Goal: Task Accomplishment & Management: Complete application form

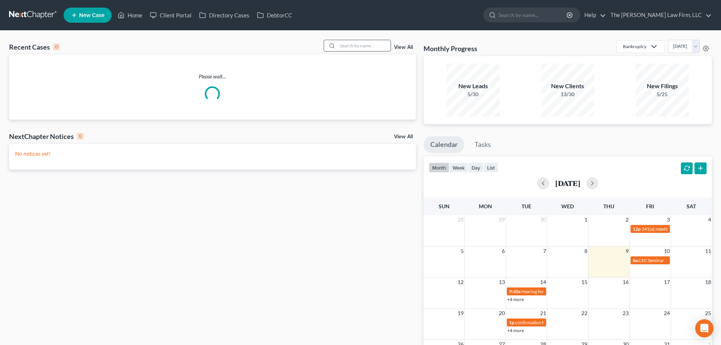
click at [350, 49] on input "search" at bounding box center [364, 45] width 53 height 11
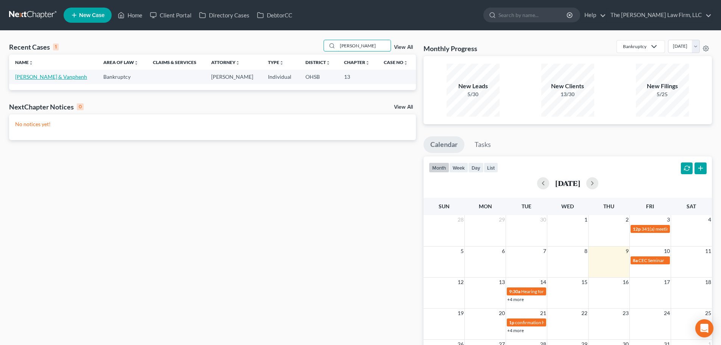
type input "anh"
click at [39, 75] on link "[PERSON_NAME] & Vanphenh" at bounding box center [51, 76] width 72 height 6
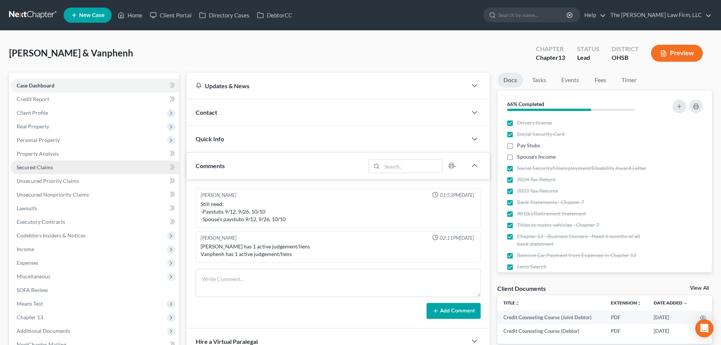
click at [46, 167] on span "Secured Claims" at bounding box center [35, 167] width 36 height 6
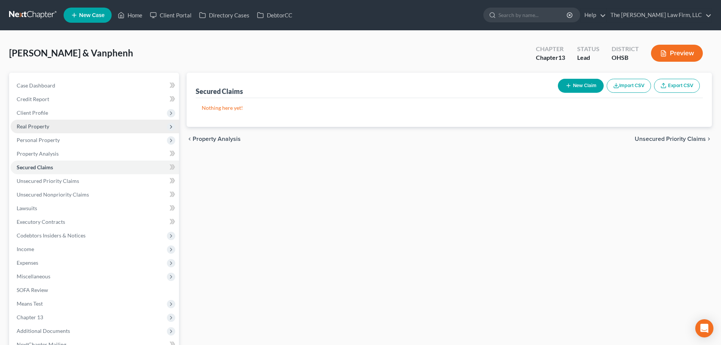
click at [51, 126] on span "Real Property" at bounding box center [95, 127] width 168 height 14
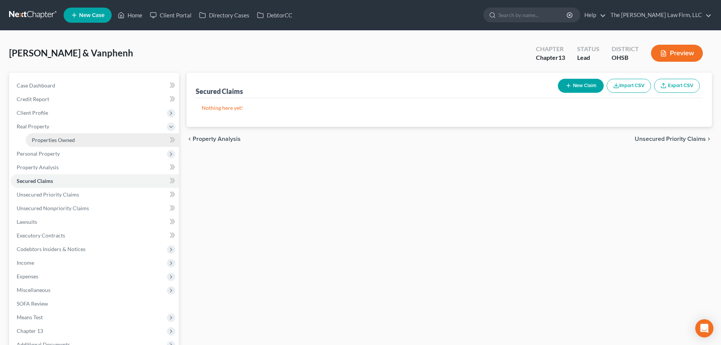
click at [52, 139] on span "Properties Owned" at bounding box center [53, 140] width 43 height 6
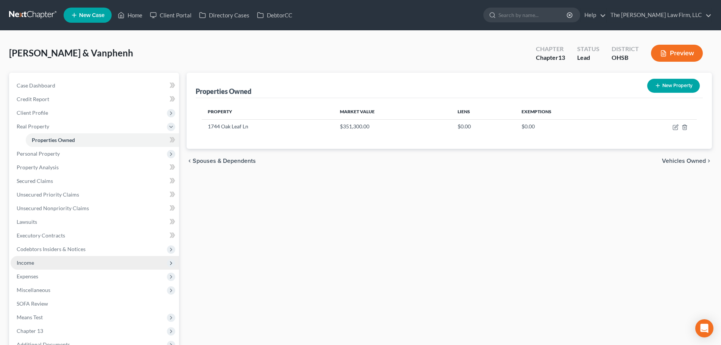
click at [35, 267] on span "Income" at bounding box center [95, 263] width 168 height 14
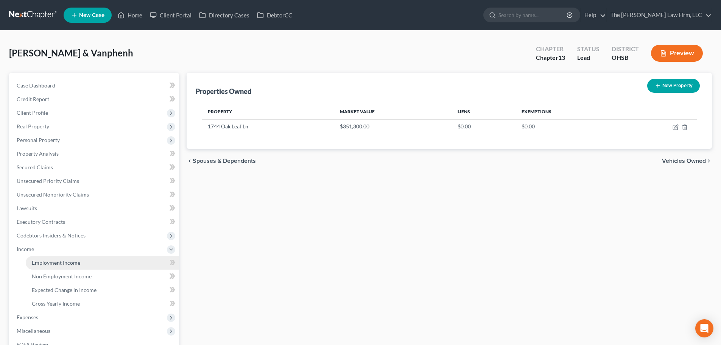
click at [53, 266] on link "Employment Income" at bounding box center [102, 263] width 153 height 14
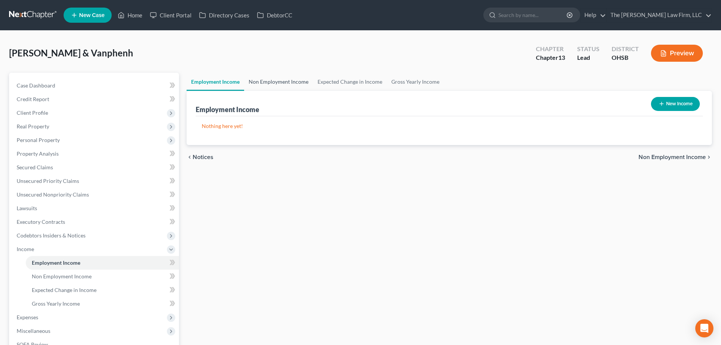
click at [264, 85] on link "Non Employment Income" at bounding box center [278, 82] width 69 height 18
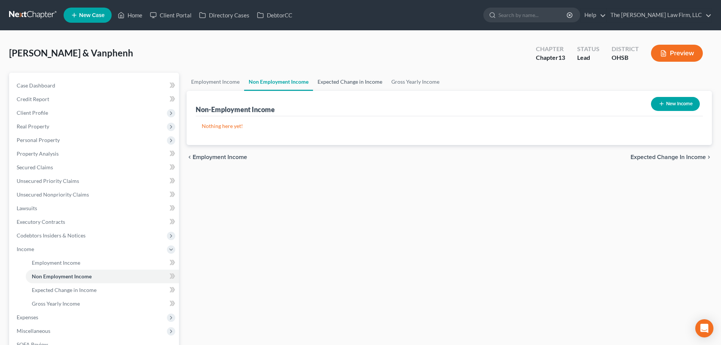
click at [320, 84] on link "Expected Change in Income" at bounding box center [350, 82] width 74 height 18
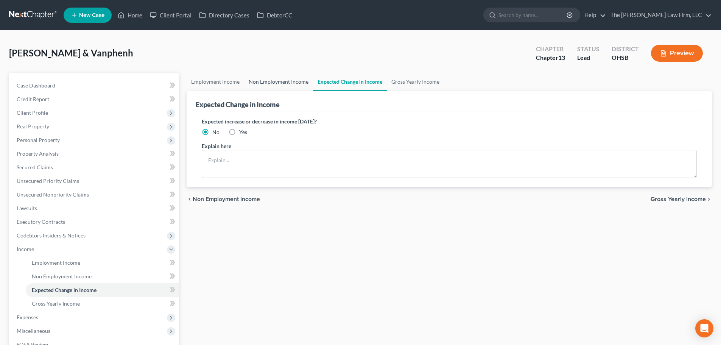
click at [290, 82] on link "Non Employment Income" at bounding box center [278, 82] width 69 height 18
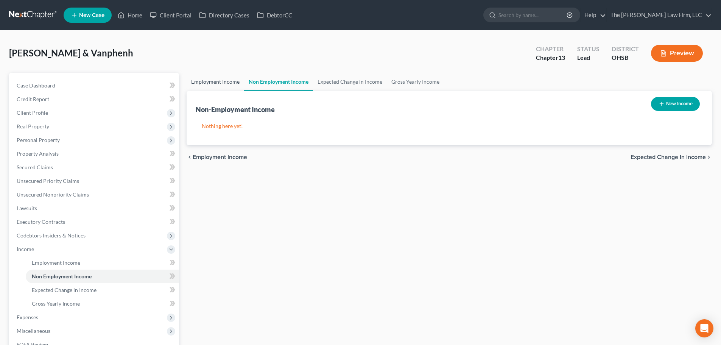
click at [210, 80] on link "Employment Income" at bounding box center [216, 82] width 58 height 18
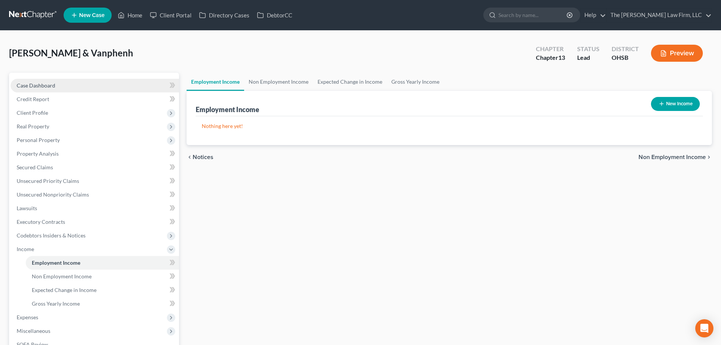
click at [54, 88] on span "Case Dashboard" at bounding box center [36, 85] width 39 height 6
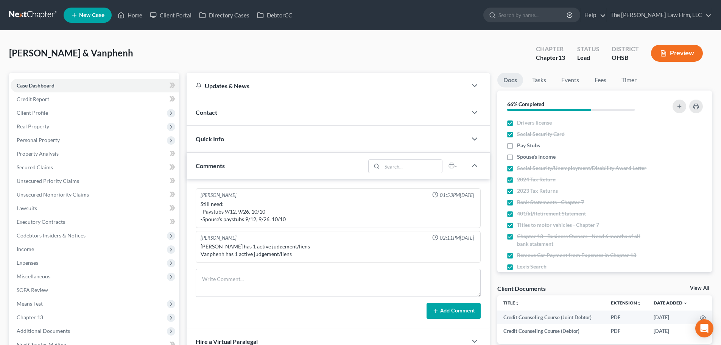
click at [255, 118] on div "Contact" at bounding box center [327, 112] width 281 height 26
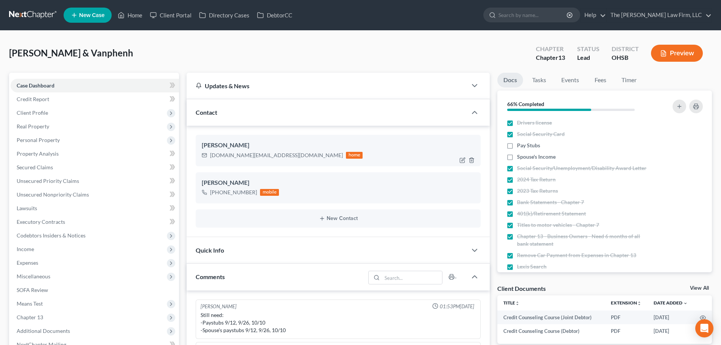
click at [229, 156] on div "apham.net@gmail.com" at bounding box center [276, 155] width 133 height 8
copy div "apham.net@gmail.com"
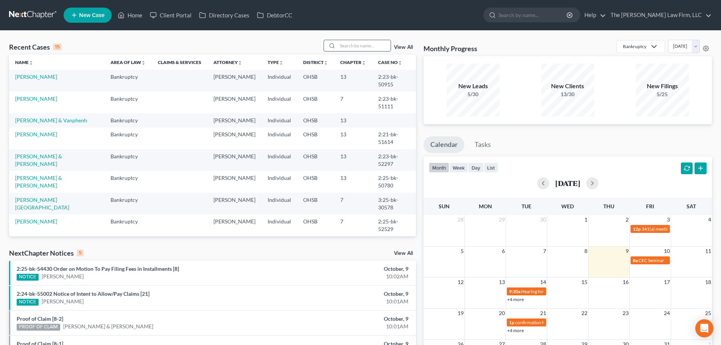
click at [370, 45] on input "search" at bounding box center [364, 45] width 53 height 11
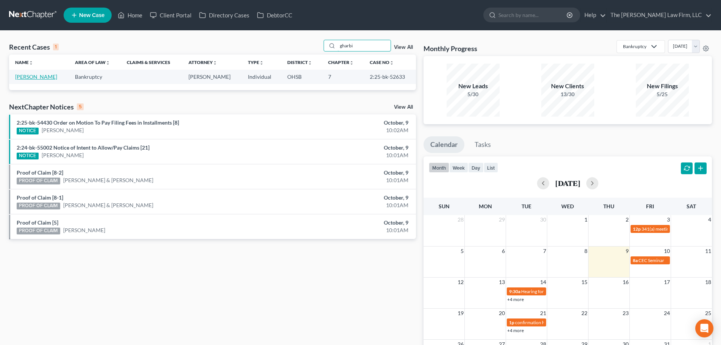
type input "gharbi"
click at [31, 76] on link "[PERSON_NAME]" at bounding box center [36, 76] width 42 height 6
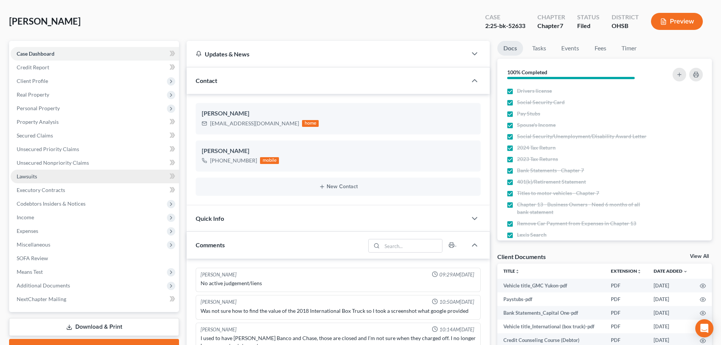
scroll to position [63, 0]
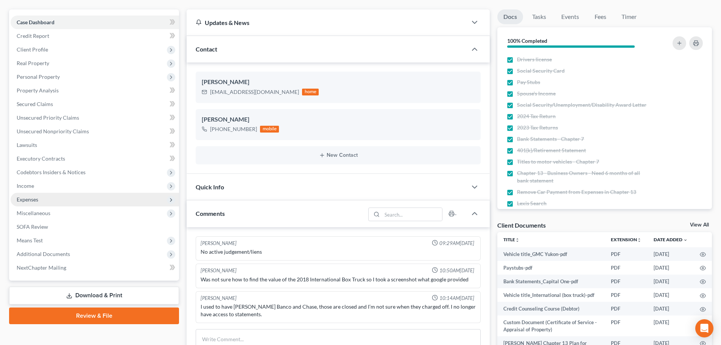
click at [48, 198] on span "Expenses" at bounding box center [95, 200] width 168 height 14
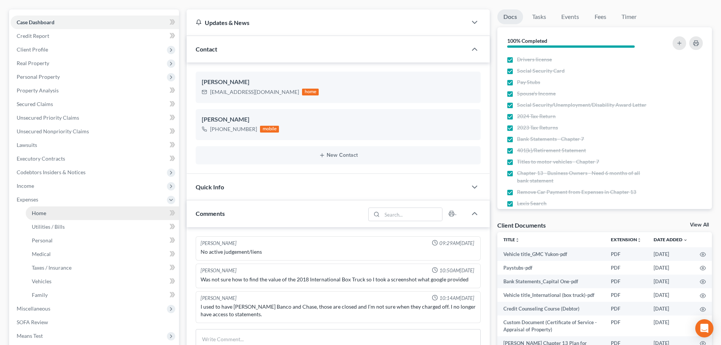
click at [58, 214] on link "Home" at bounding box center [102, 213] width 153 height 14
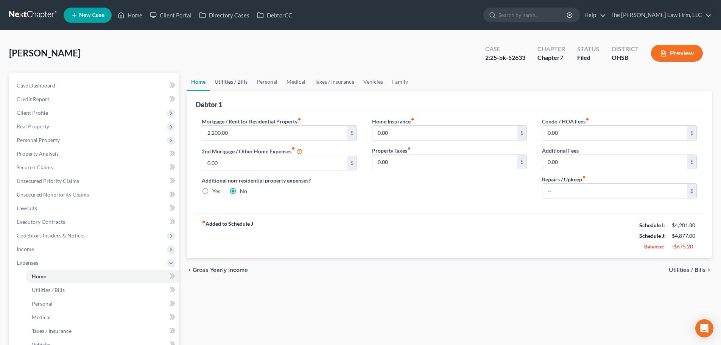
click at [236, 83] on link "Utilities / Bills" at bounding box center [231, 82] width 42 height 18
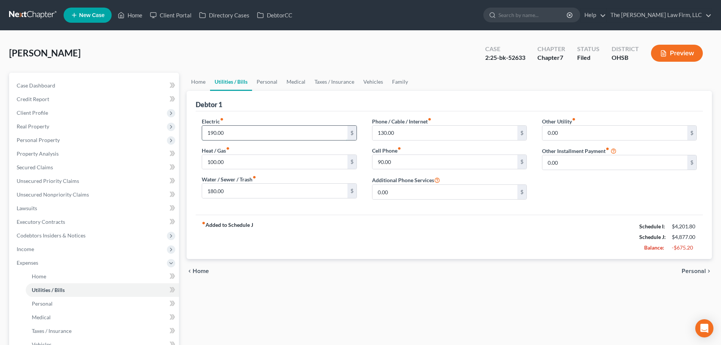
click at [285, 136] on input "190.00" at bounding box center [274, 133] width 145 height 14
type input "80"
click at [313, 159] on input "100.00" at bounding box center [274, 162] width 145 height 14
type input "80"
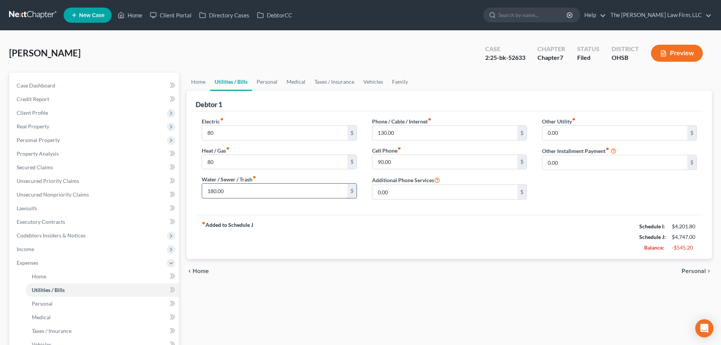
click at [322, 190] on input "180.00" at bounding box center [274, 191] width 145 height 14
type input "150"
type input "100"
drag, startPoint x: 327, startPoint y: 161, endPoint x: 328, endPoint y: 157, distance: 3.9
click at [327, 161] on input "80" at bounding box center [274, 162] width 145 height 14
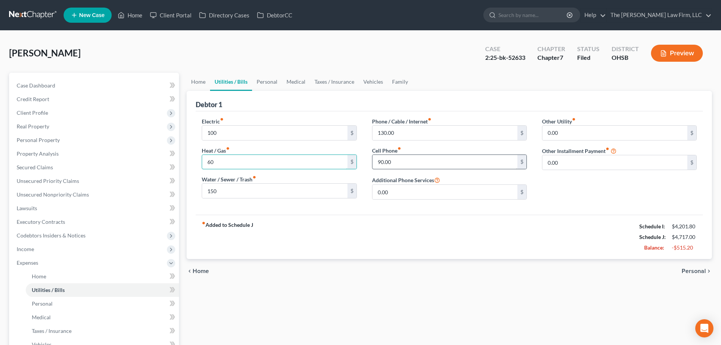
type input "60"
click at [465, 162] on input "90.00" at bounding box center [445, 162] width 145 height 14
click at [270, 79] on link "Personal" at bounding box center [267, 82] width 30 height 18
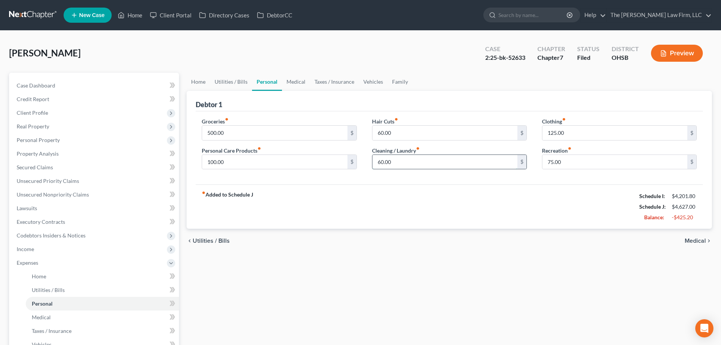
click at [445, 158] on input "60.00" at bounding box center [445, 162] width 145 height 14
type input "20"
click at [574, 128] on input "125.00" at bounding box center [615, 133] width 145 height 14
type input "50"
click at [562, 162] on input "75.00" at bounding box center [615, 162] width 145 height 14
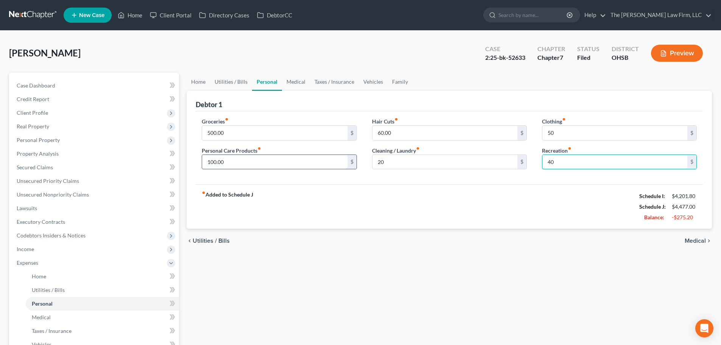
type input "40"
click at [289, 162] on input "100.00" at bounding box center [274, 162] width 145 height 14
type input "25"
click at [399, 131] on input "60.00" at bounding box center [445, 133] width 145 height 14
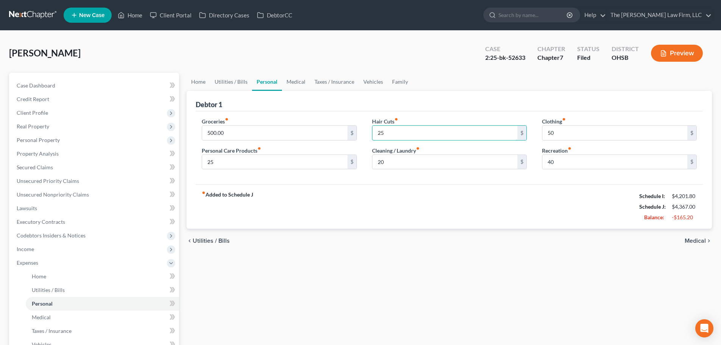
type input "25"
click at [439, 118] on div "Hair Cuts fiber_manual_record 25 $" at bounding box center [449, 128] width 155 height 23
click at [300, 85] on link "Medical" at bounding box center [296, 82] width 28 height 18
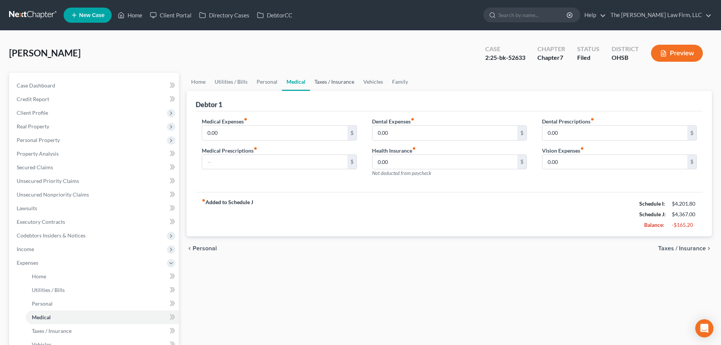
click at [325, 80] on link "Taxes / Insurance" at bounding box center [334, 82] width 49 height 18
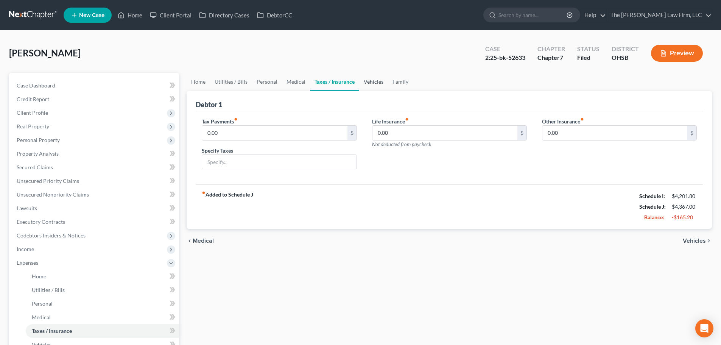
click at [377, 79] on link "Vehicles" at bounding box center [373, 82] width 29 height 18
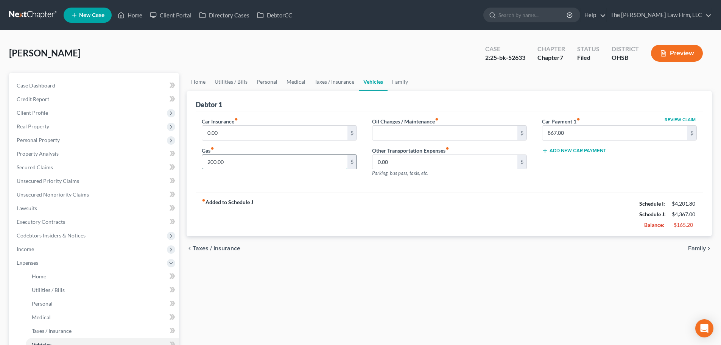
click at [264, 158] on input "200.00" at bounding box center [274, 162] width 145 height 14
type input "120"
click at [335, 119] on div "Car Insurance fiber_manual_record 0.00 $" at bounding box center [279, 128] width 155 height 23
click at [402, 79] on link "Family" at bounding box center [400, 82] width 25 height 18
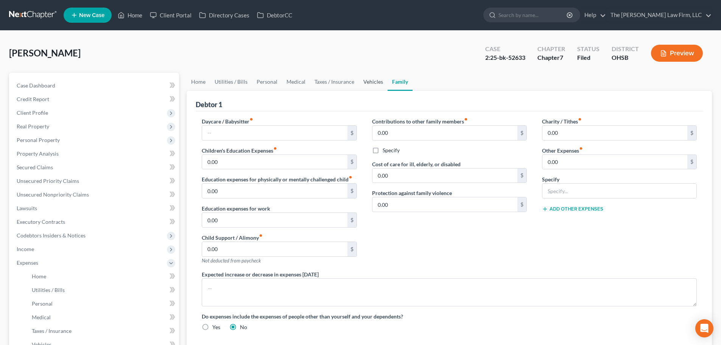
click at [372, 84] on link "Vehicles" at bounding box center [373, 82] width 29 height 18
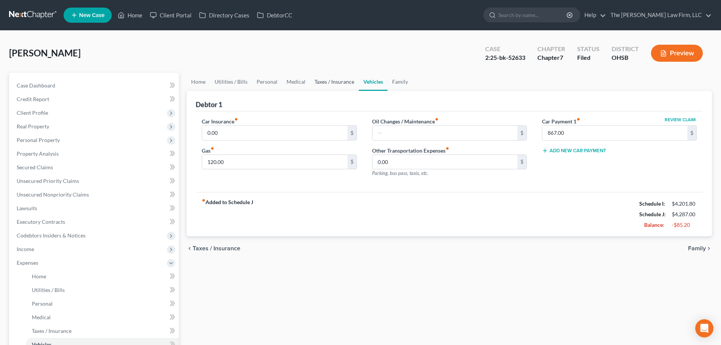
click at [328, 80] on link "Taxes / Insurance" at bounding box center [334, 82] width 49 height 18
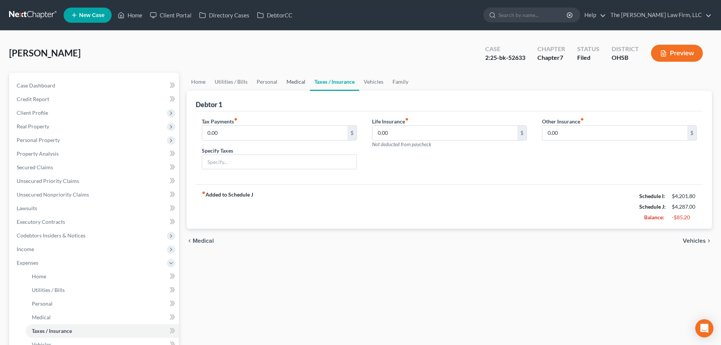
click at [291, 80] on link "Medical" at bounding box center [296, 82] width 28 height 18
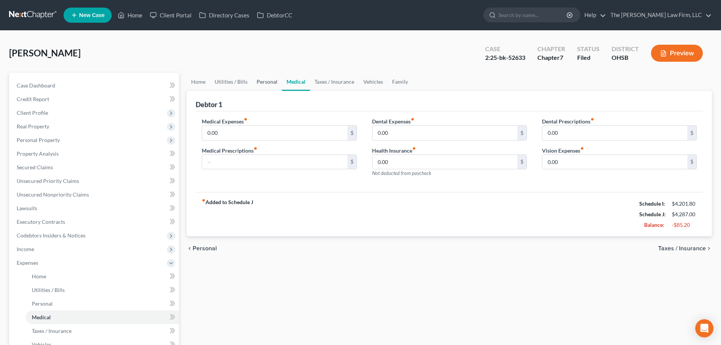
click at [266, 80] on link "Personal" at bounding box center [267, 82] width 30 height 18
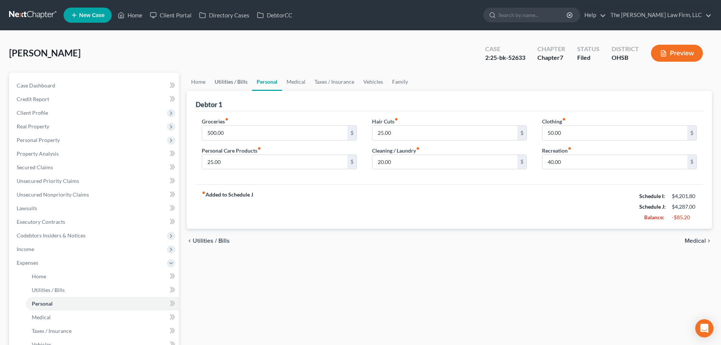
click at [230, 80] on link "Utilities / Bills" at bounding box center [231, 82] width 42 height 18
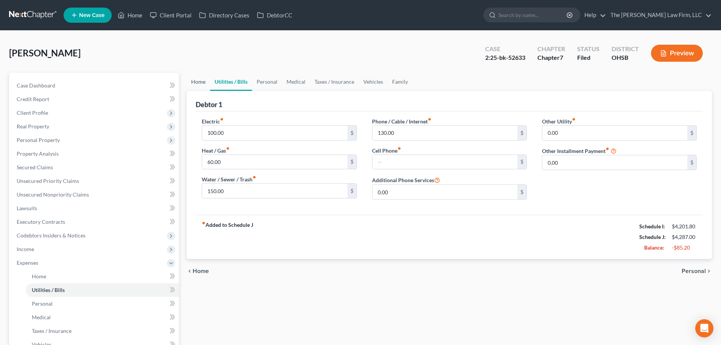
click at [200, 81] on link "Home" at bounding box center [198, 82] width 23 height 18
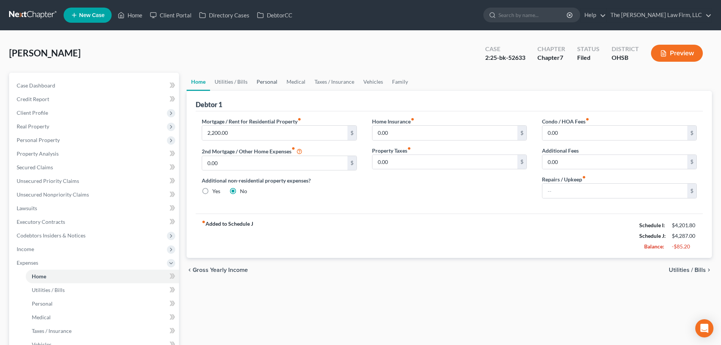
click at [267, 81] on link "Personal" at bounding box center [267, 82] width 30 height 18
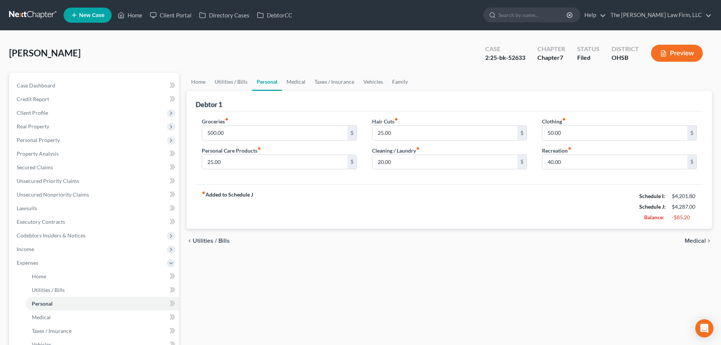
click at [516, 57] on div "2:25-bk-52633" at bounding box center [505, 57] width 40 height 9
click at [505, 85] on ul "Home Utilities / Bills Personal Medical Taxes / Insurance Vehicles Family" at bounding box center [450, 82] width 526 height 18
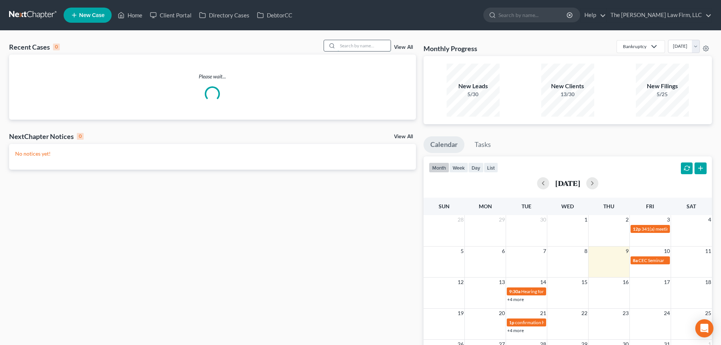
click at [353, 45] on input "search" at bounding box center [364, 45] width 53 height 11
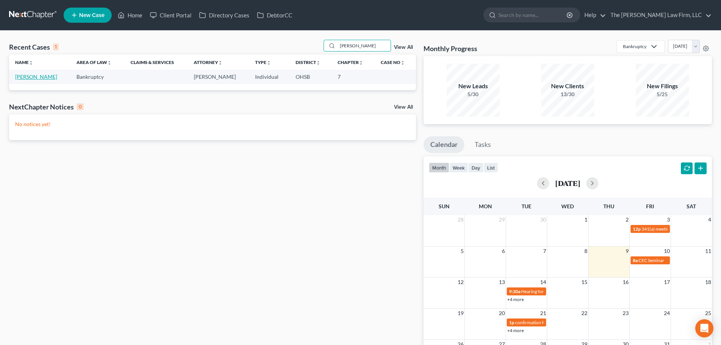
type input "[PERSON_NAME]"
click at [47, 78] on link "[PERSON_NAME]" at bounding box center [36, 76] width 42 height 6
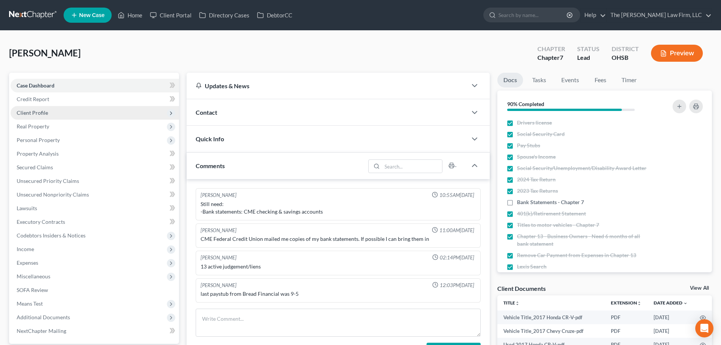
click at [62, 114] on span "Client Profile" at bounding box center [95, 113] width 168 height 14
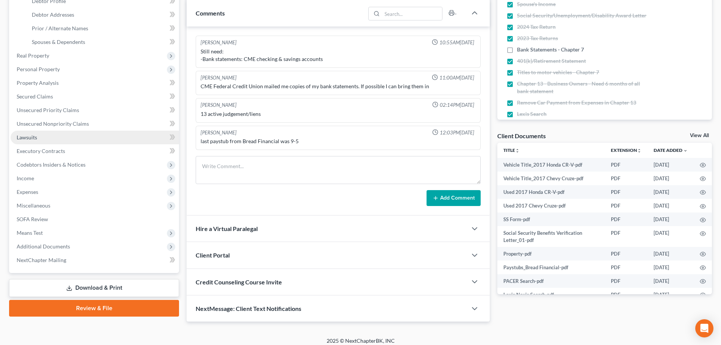
scroll to position [158, 0]
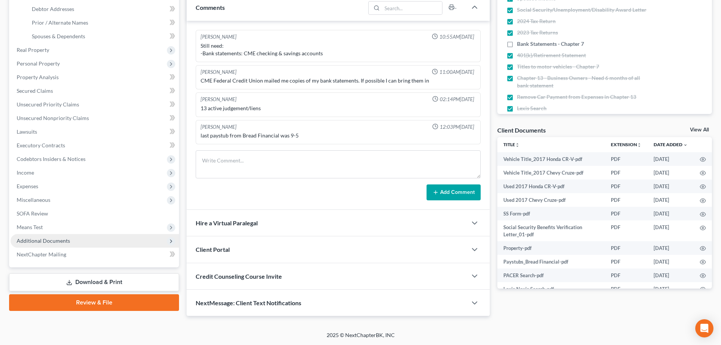
click at [38, 245] on span "Additional Documents" at bounding box center [95, 241] width 168 height 14
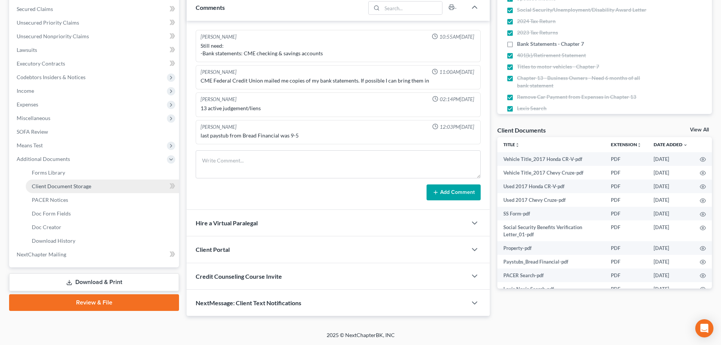
click at [66, 183] on span "Client Document Storage" at bounding box center [61, 186] width 59 height 6
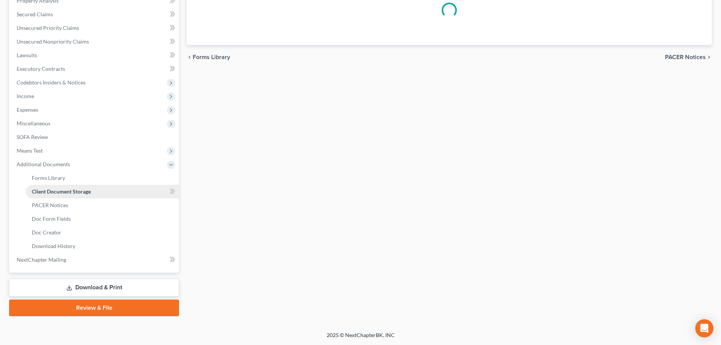
scroll to position [153, 0]
select select "7"
select select "52"
select select "61"
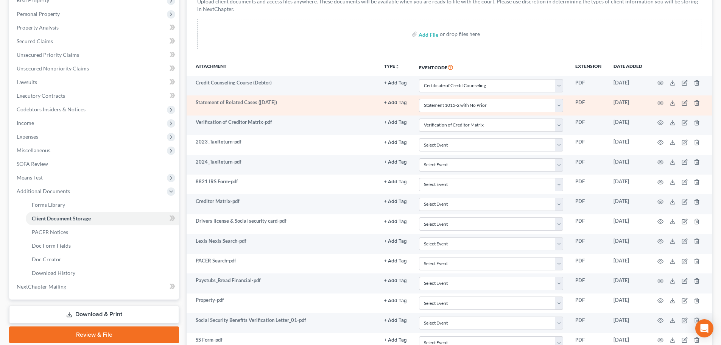
scroll to position [189, 0]
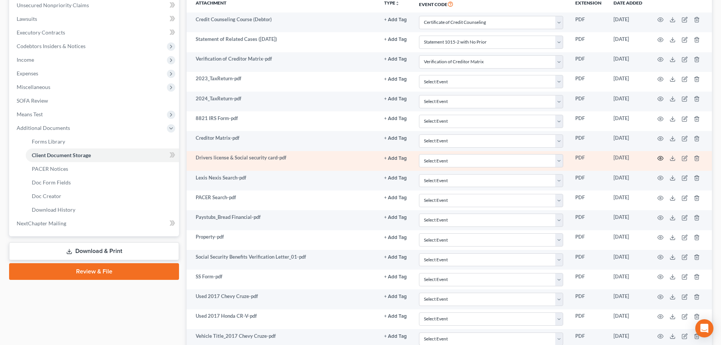
click at [660, 158] on icon "button" at bounding box center [661, 158] width 6 height 6
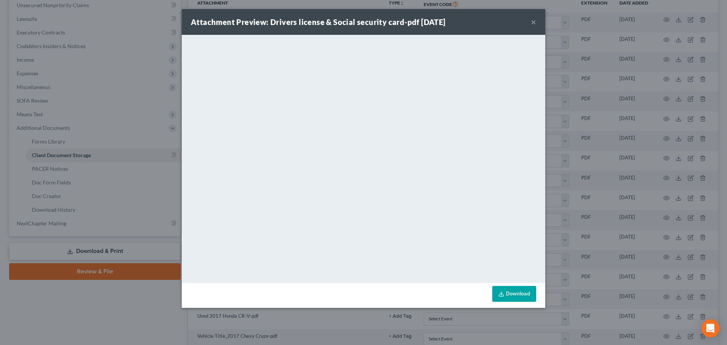
click at [534, 25] on button "×" at bounding box center [533, 21] width 5 height 9
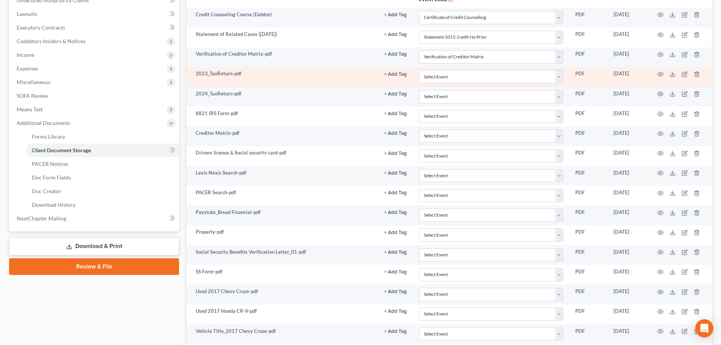
scroll to position [0, 0]
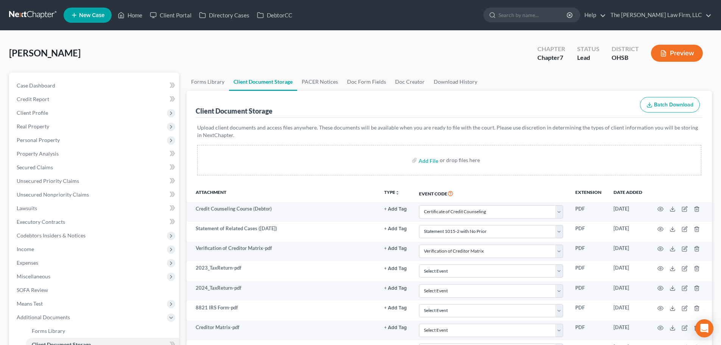
click at [398, 128] on p "Upload client documents and access files anywhere. These documents will be avai…" at bounding box center [449, 131] width 504 height 15
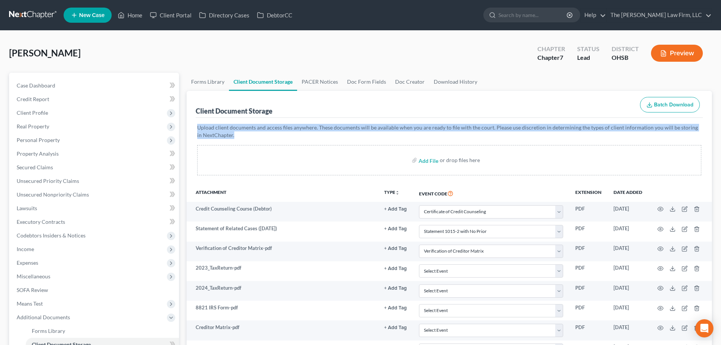
click at [398, 128] on p "Upload client documents and access files anywhere. These documents will be avai…" at bounding box center [449, 131] width 504 height 15
click at [434, 120] on div "Upload client documents and access files anywhere. These documents will be avai…" at bounding box center [449, 151] width 507 height 67
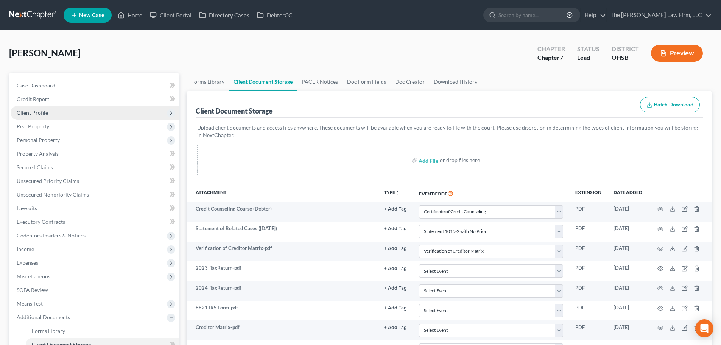
click at [33, 108] on span "Client Profile" at bounding box center [95, 113] width 168 height 14
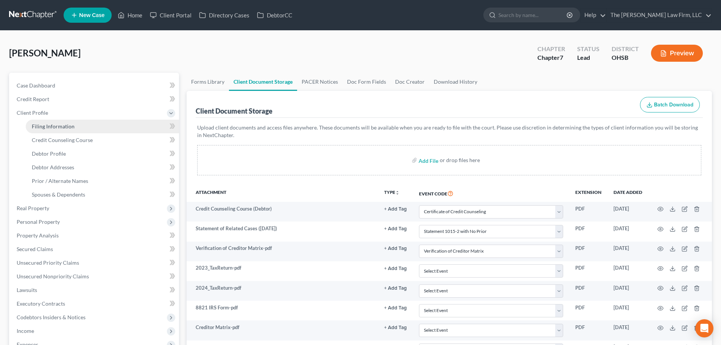
click at [47, 129] on span "Filing Information" at bounding box center [53, 126] width 43 height 6
select select "1"
select select "0"
select select "36"
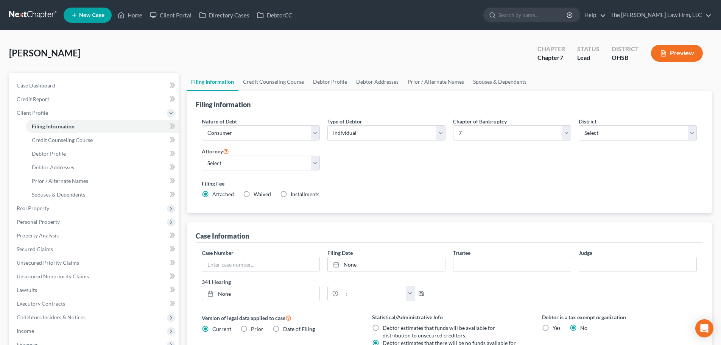
click at [303, 195] on span "Installments" at bounding box center [305, 194] width 29 height 6
click at [299, 195] on input "Installments Installments" at bounding box center [296, 192] width 5 height 5
radio input "true"
radio input "false"
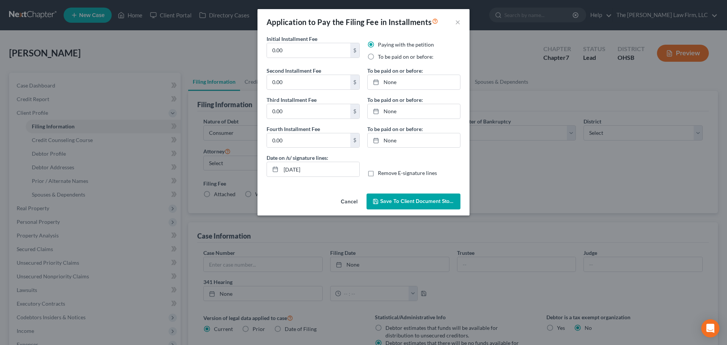
click at [397, 56] on label "To be paid on or before:" at bounding box center [406, 57] width 56 height 8
click at [386, 56] on input "To be paid on or before:" at bounding box center [383, 55] width 5 height 5
radio input "true"
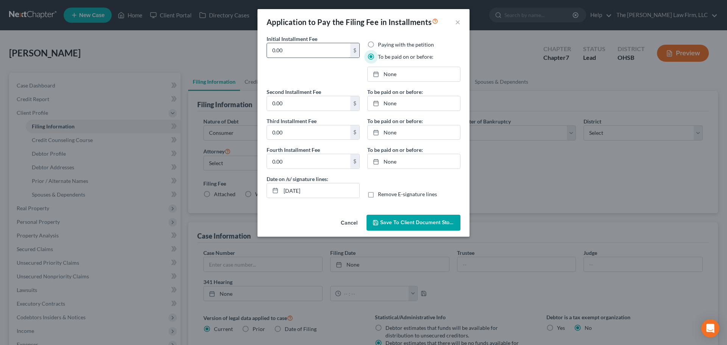
click at [325, 49] on input "0.00" at bounding box center [308, 50] width 83 height 14
click at [325, 49] on input "84.50" at bounding box center [308, 50] width 83 height 14
type input "84.50"
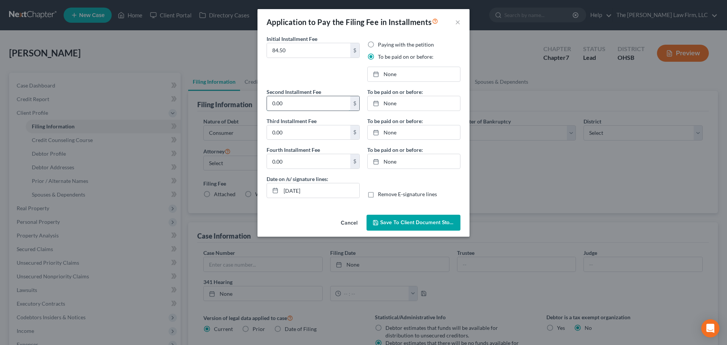
click at [307, 109] on input "0.00" at bounding box center [308, 103] width 83 height 14
paste input "84.5"
type input "84.50"
click at [302, 132] on input "0.00" at bounding box center [308, 132] width 83 height 14
paste input "84.5"
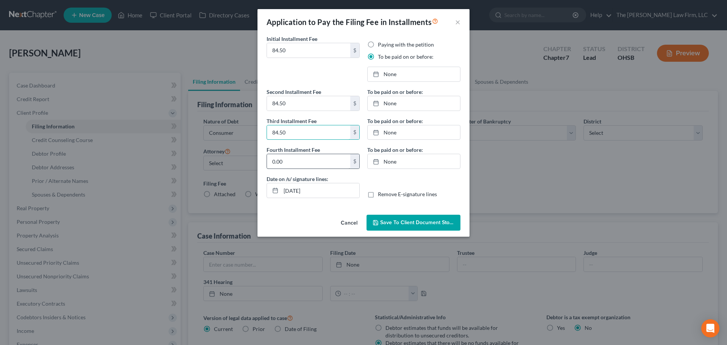
type input "84.50"
click at [296, 165] on input "0.00" at bounding box center [308, 161] width 83 height 14
paste input "84.5"
type input "84.50"
type input "10/9/2025"
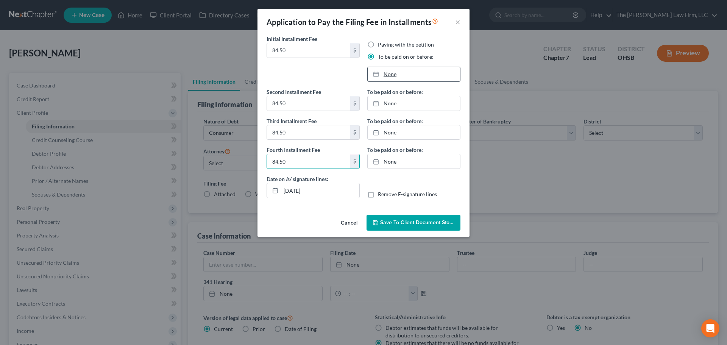
click at [433, 76] on link "None" at bounding box center [414, 74] width 92 height 14
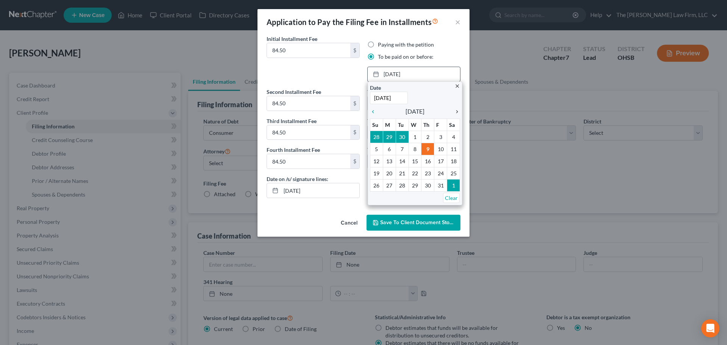
click at [456, 111] on icon "chevron_right" at bounding box center [455, 112] width 10 height 6
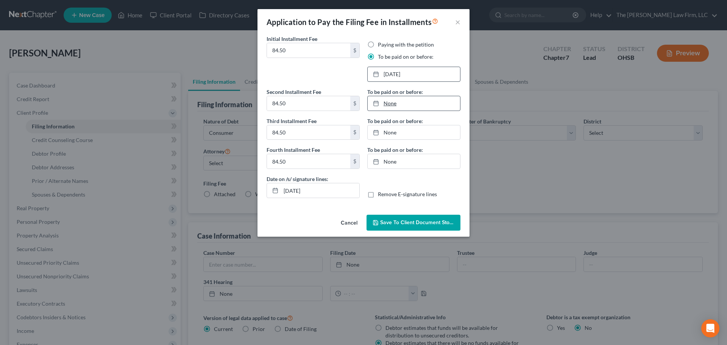
click at [426, 99] on link "None" at bounding box center [414, 103] width 92 height 14
type input "10/9/2025"
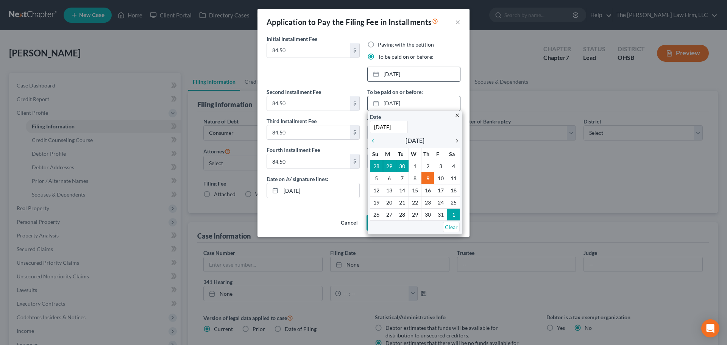
click at [458, 139] on icon "chevron_right" at bounding box center [455, 141] width 10 height 6
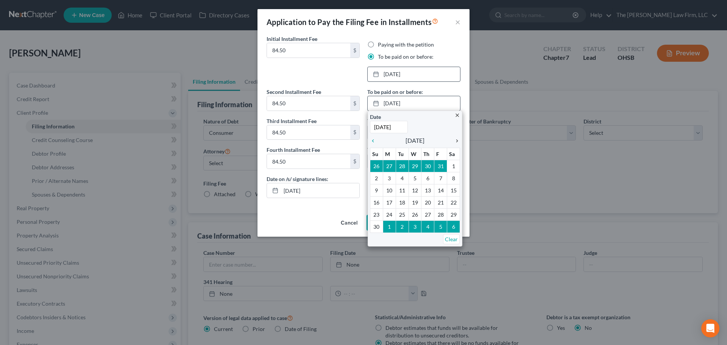
click at [458, 139] on icon "chevron_right" at bounding box center [455, 141] width 10 height 6
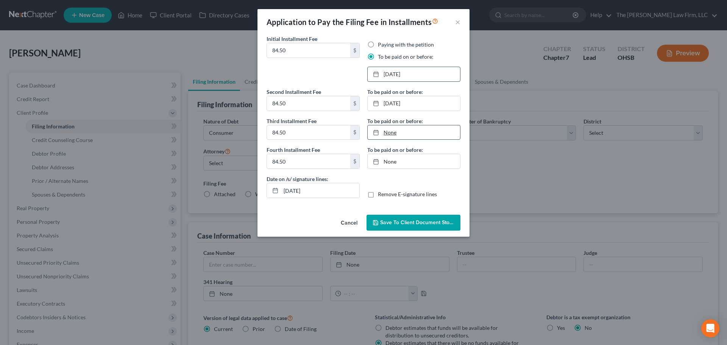
click at [419, 137] on link "None" at bounding box center [414, 132] width 92 height 14
type input "10/9/2025"
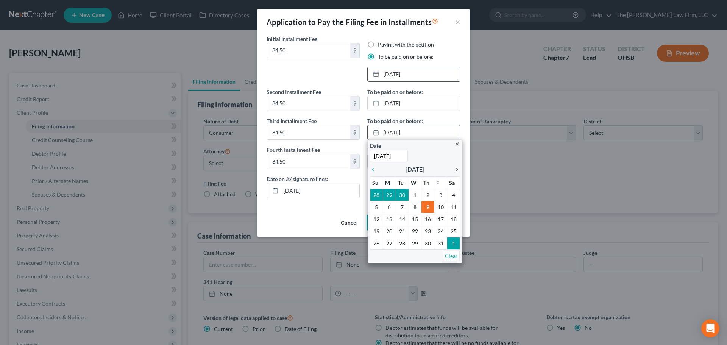
click at [456, 167] on icon "chevron_right" at bounding box center [455, 170] width 10 height 6
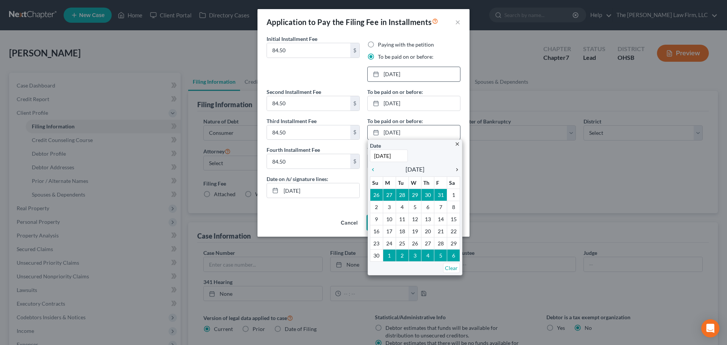
click at [456, 167] on icon "chevron_right" at bounding box center [455, 170] width 10 height 6
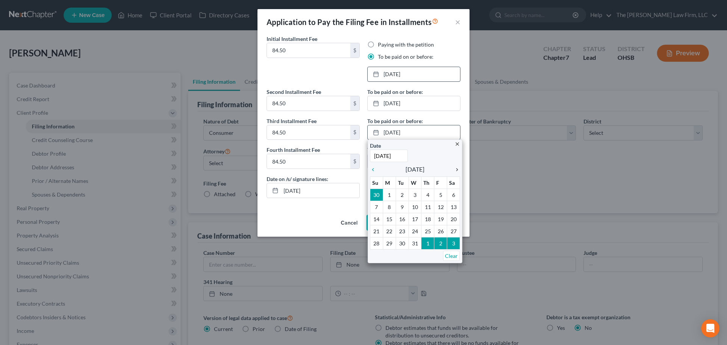
click at [456, 167] on icon "chevron_right" at bounding box center [455, 170] width 10 height 6
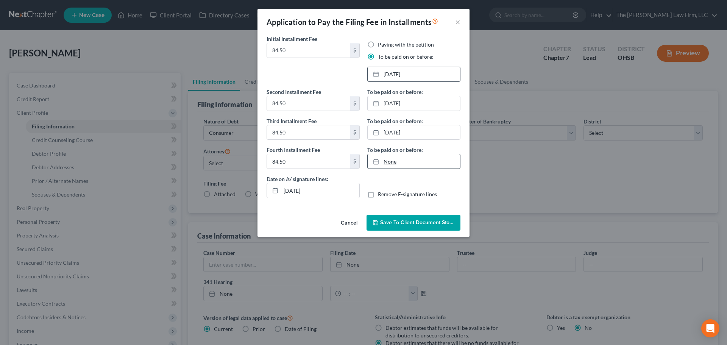
click at [436, 161] on link "None" at bounding box center [414, 161] width 92 height 14
type input "10/9/2025"
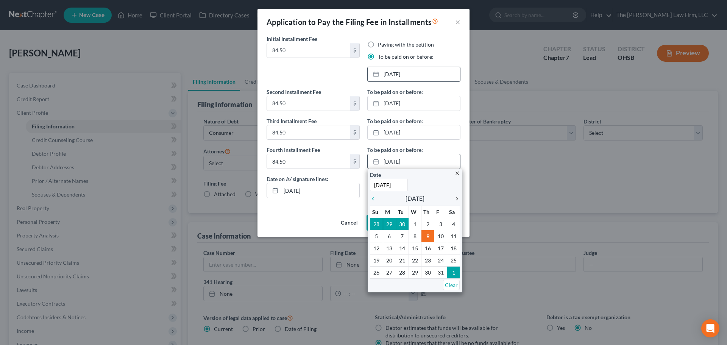
click at [458, 197] on icon "chevron_right" at bounding box center [455, 199] width 10 height 6
click at [459, 197] on icon "chevron_right" at bounding box center [455, 199] width 10 height 6
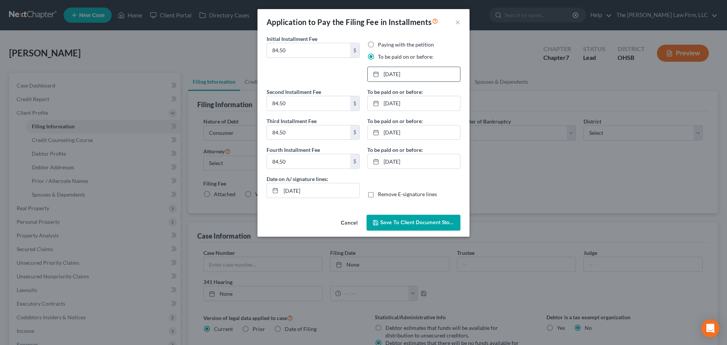
click at [409, 223] on span "Save to Client Document Storage" at bounding box center [420, 222] width 80 height 6
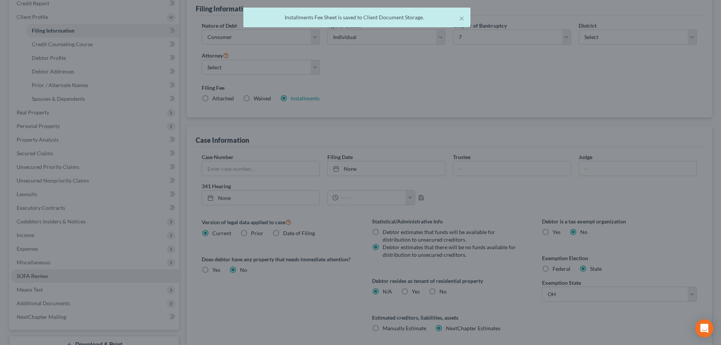
scroll to position [154, 0]
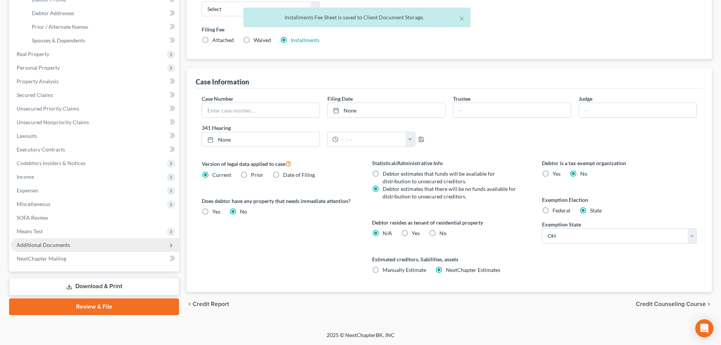
click at [50, 241] on span "Additional Documents" at bounding box center [95, 245] width 168 height 14
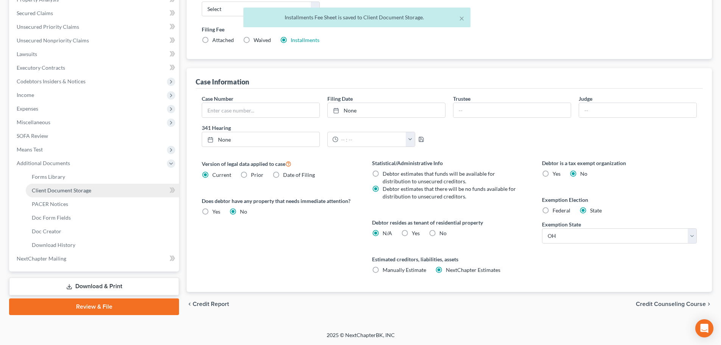
click at [51, 193] on span "Client Document Storage" at bounding box center [61, 190] width 59 height 6
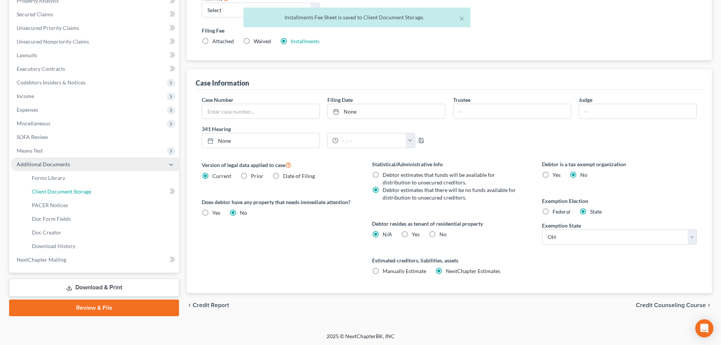
select select "7"
select select "52"
select select "61"
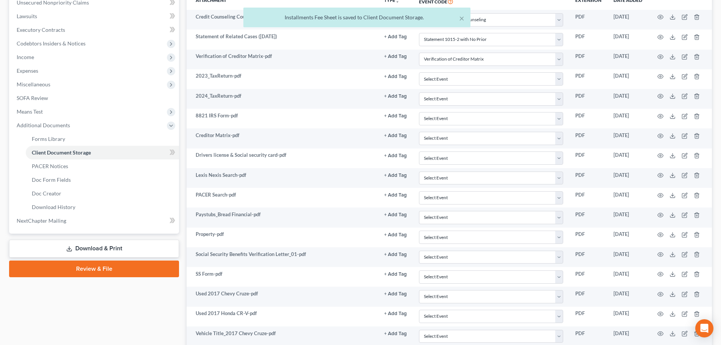
scroll to position [292, 0]
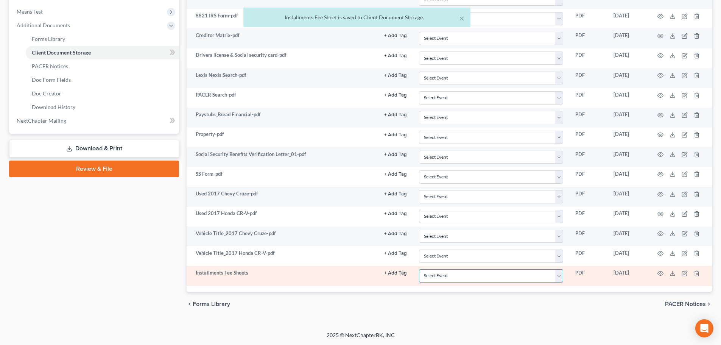
click at [460, 273] on select "Select Event 20 Largest Unsecured Creditors Amended Document Amended List of Cr…" at bounding box center [491, 275] width 144 height 13
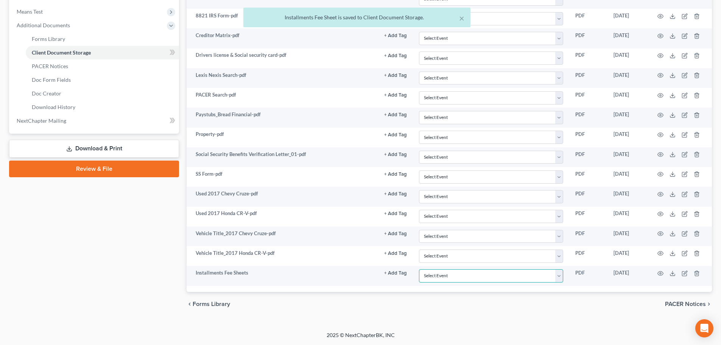
select select "37"
click at [419, 269] on select "Select Event 20 Largest Unsecured Creditors Amended Document Amended List of Cr…" at bounding box center [491, 275] width 144 height 13
click at [463, 293] on div "chevron_left Forms Library PACER Notices chevron_right" at bounding box center [450, 304] width 526 height 24
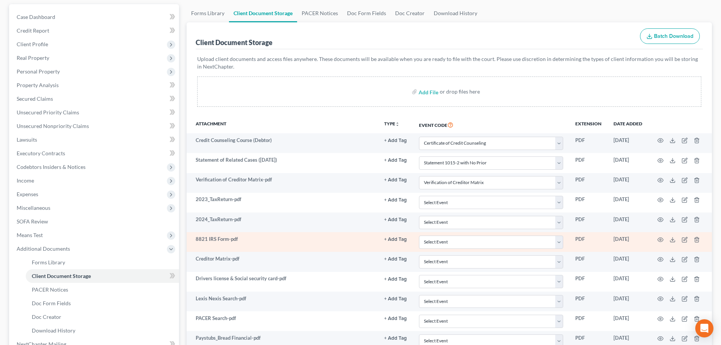
scroll to position [39, 0]
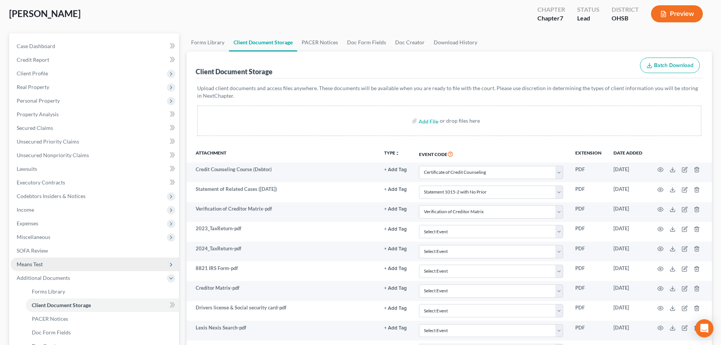
click at [41, 263] on span "Means Test" at bounding box center [30, 264] width 26 height 6
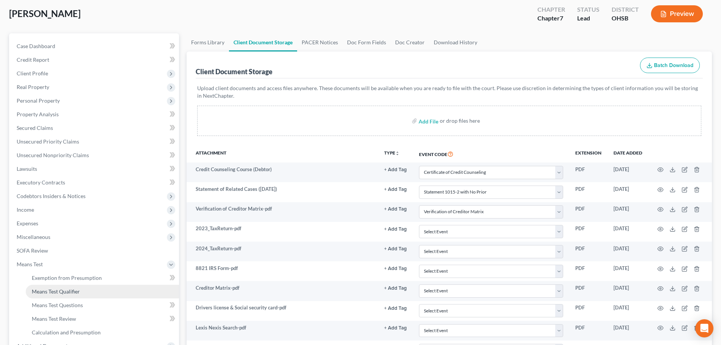
click at [67, 289] on span "Means Test Qualifier" at bounding box center [56, 291] width 48 height 6
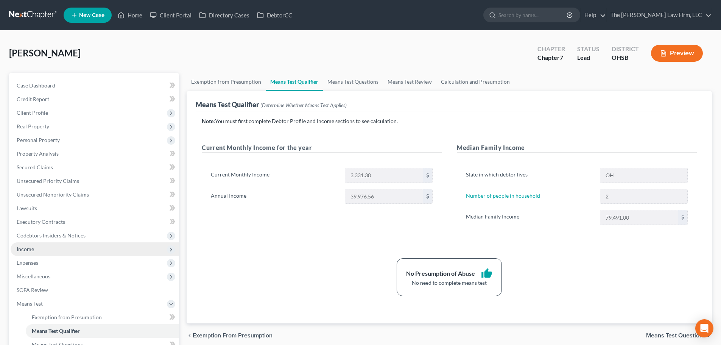
click at [57, 249] on span "Income" at bounding box center [95, 249] width 168 height 14
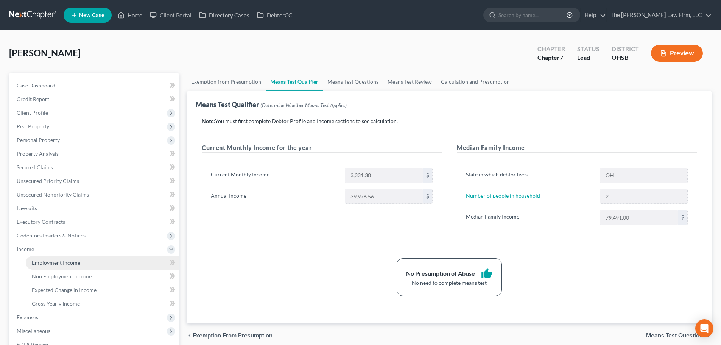
click at [52, 257] on link "Employment Income" at bounding box center [102, 263] width 153 height 14
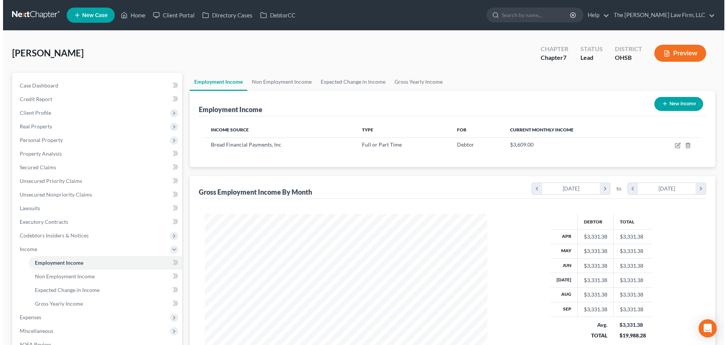
scroll to position [141, 298]
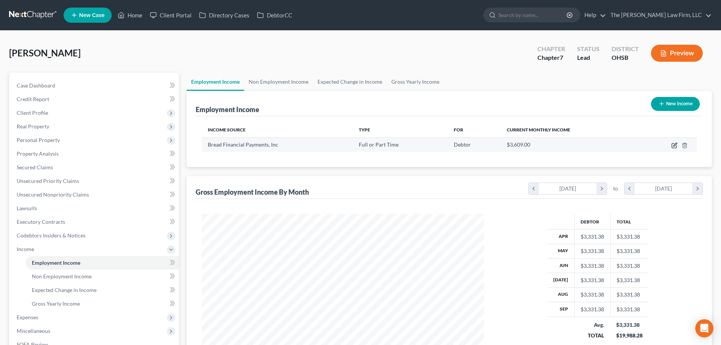
click at [674, 143] on icon "button" at bounding box center [675, 145] width 6 height 6
select select "0"
select select "36"
select select "2"
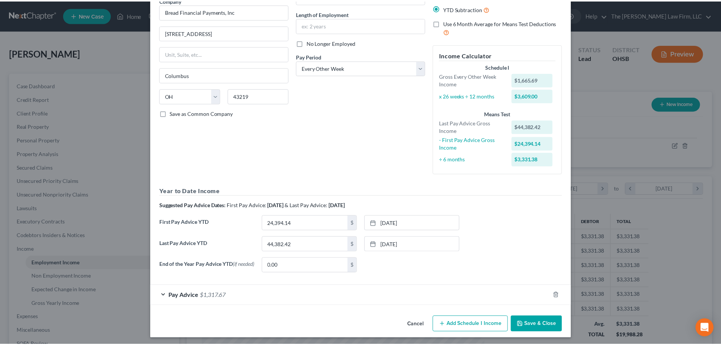
scroll to position [72, 0]
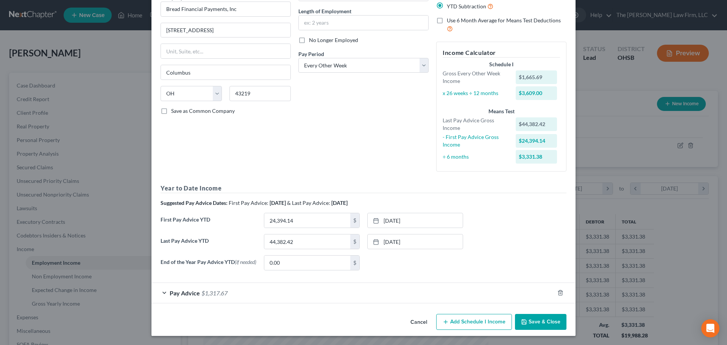
click at [526, 320] on button "Save & Close" at bounding box center [540, 322] width 51 height 16
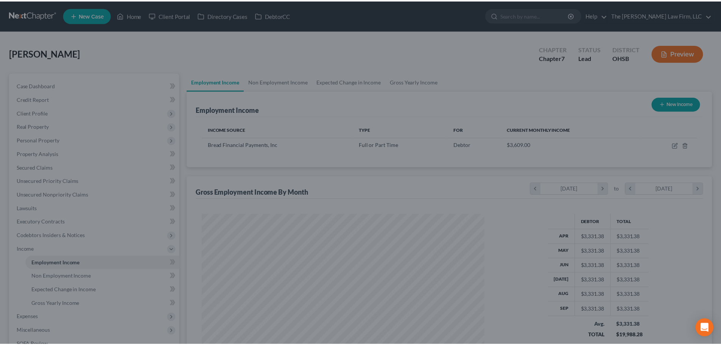
scroll to position [378510, 378354]
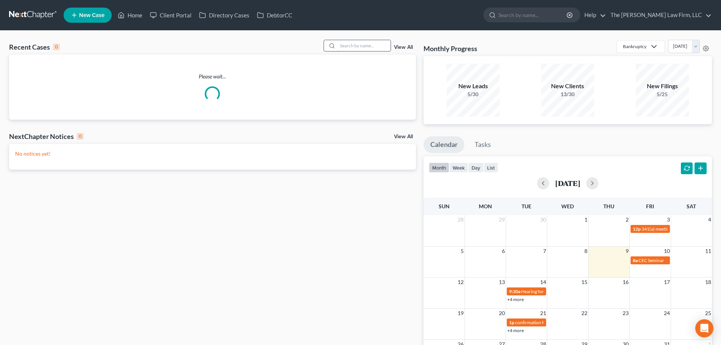
click at [365, 47] on input "search" at bounding box center [364, 45] width 53 height 11
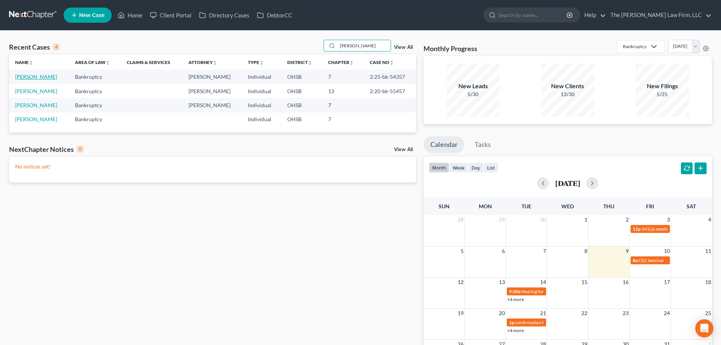
type input "blevins"
click at [33, 76] on link "Blevins, Lesley" at bounding box center [36, 76] width 42 height 6
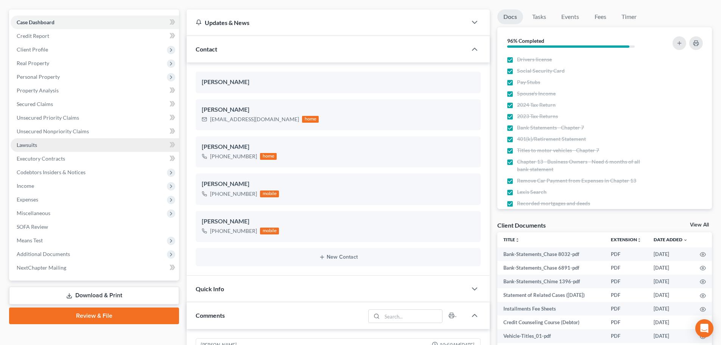
click at [47, 150] on link "Lawsuits" at bounding box center [95, 145] width 168 height 14
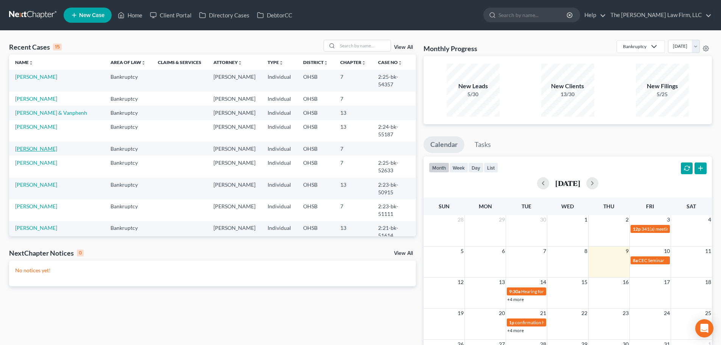
click at [34, 150] on link "[PERSON_NAME]" at bounding box center [36, 148] width 42 height 6
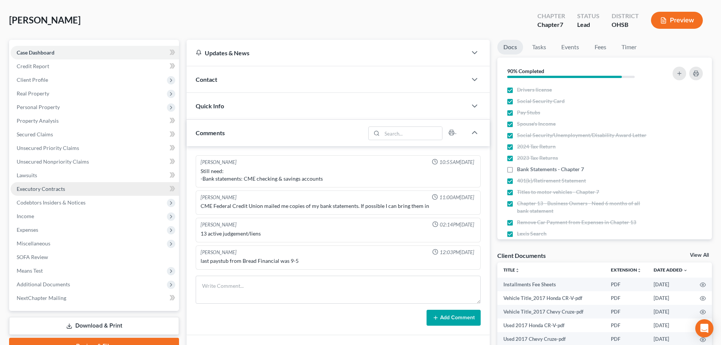
scroll to position [63, 0]
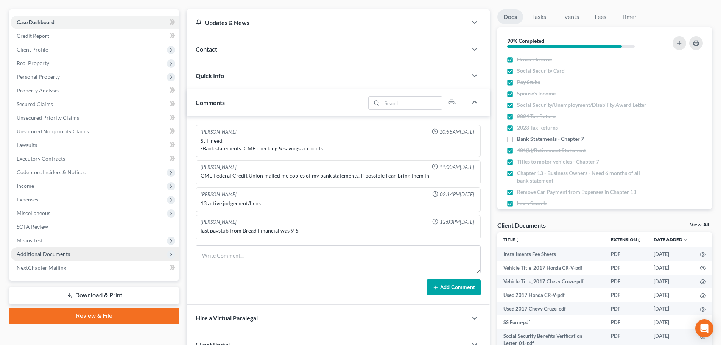
click at [60, 251] on span "Additional Documents" at bounding box center [43, 254] width 53 height 6
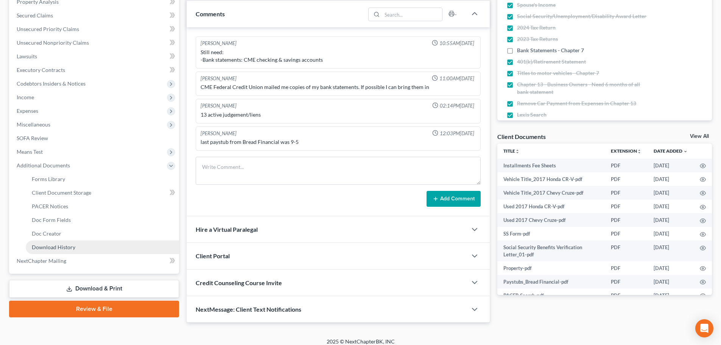
scroll to position [158, 0]
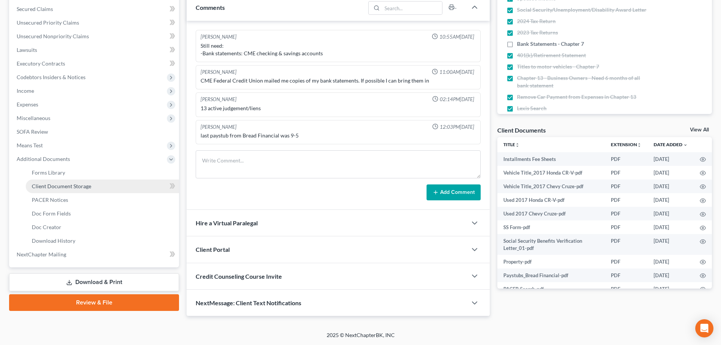
click at [69, 190] on link "Client Document Storage" at bounding box center [102, 186] width 153 height 14
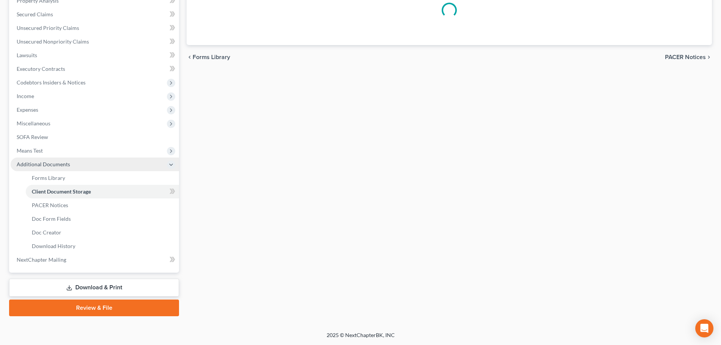
scroll to position [75, 0]
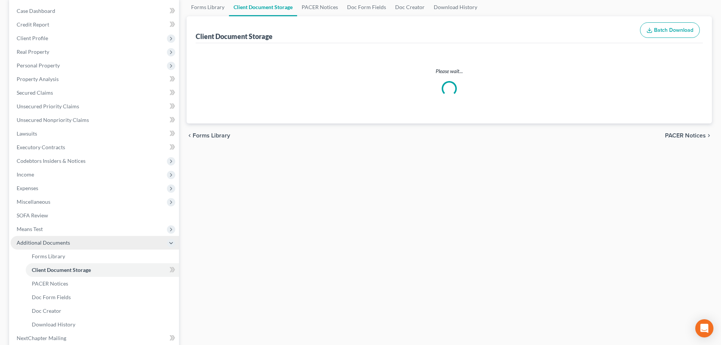
select select "7"
select select "52"
select select "61"
select select "37"
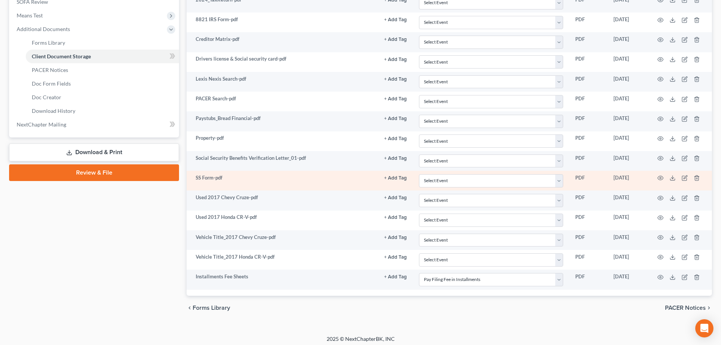
scroll to position [292, 0]
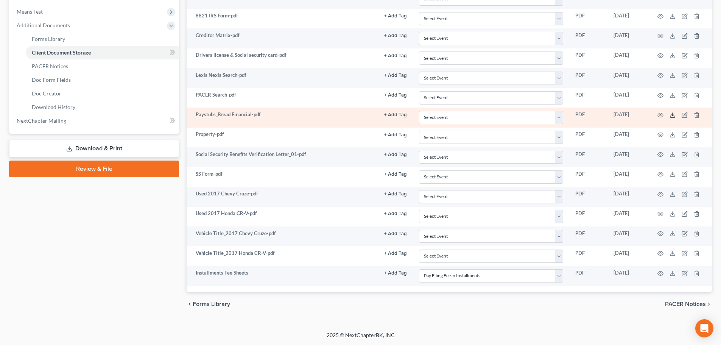
click at [673, 117] on icon at bounding box center [673, 115] width 6 height 6
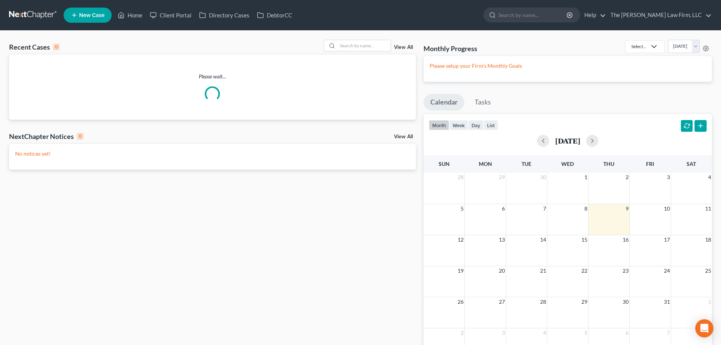
click at [358, 48] on input "search" at bounding box center [364, 45] width 53 height 11
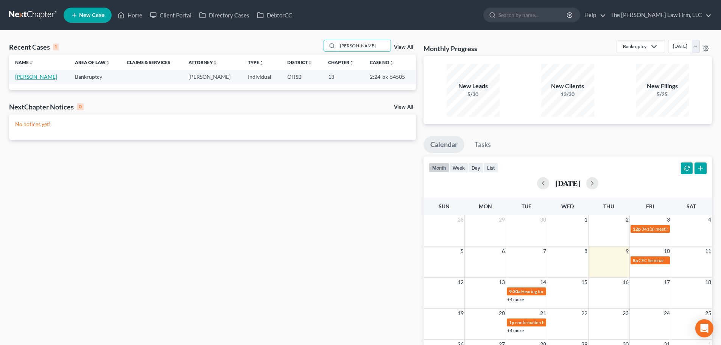
type input "[PERSON_NAME]"
click at [48, 78] on link "[PERSON_NAME]" at bounding box center [36, 76] width 42 height 6
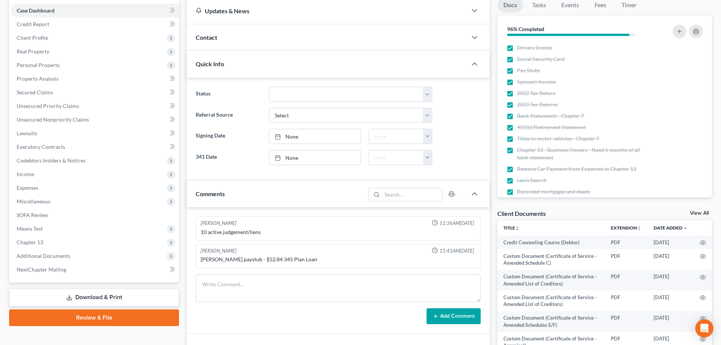
scroll to position [126, 0]
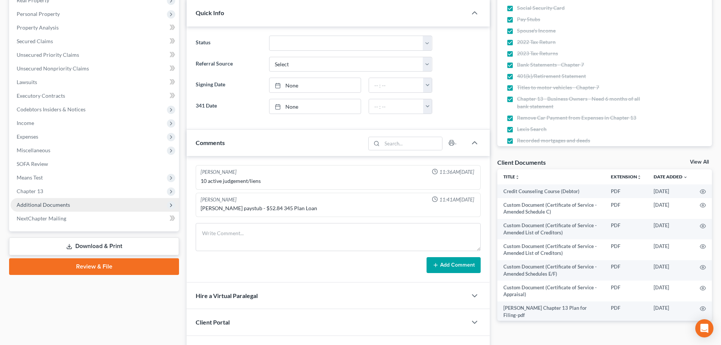
click at [56, 208] on span "Additional Documents" at bounding box center [95, 205] width 168 height 14
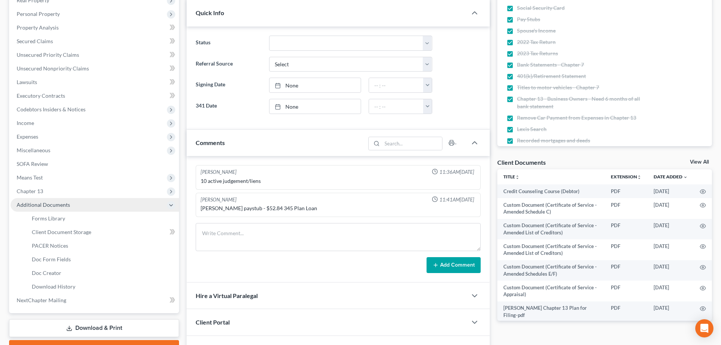
scroll to position [105, 0]
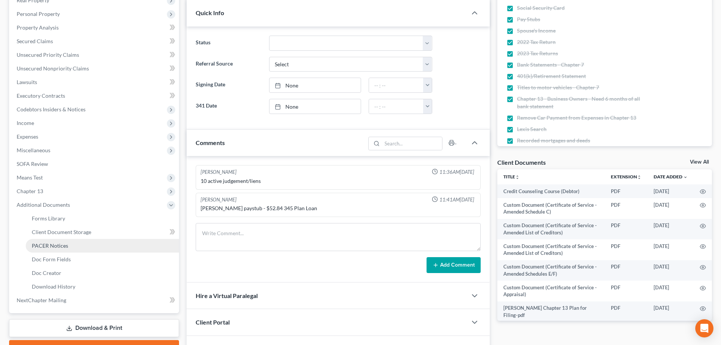
click at [62, 248] on span "PACER Notices" at bounding box center [50, 245] width 36 height 6
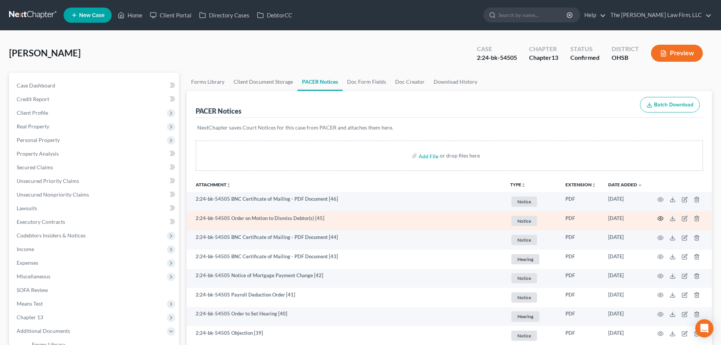
click at [663, 220] on icon "button" at bounding box center [661, 218] width 6 height 6
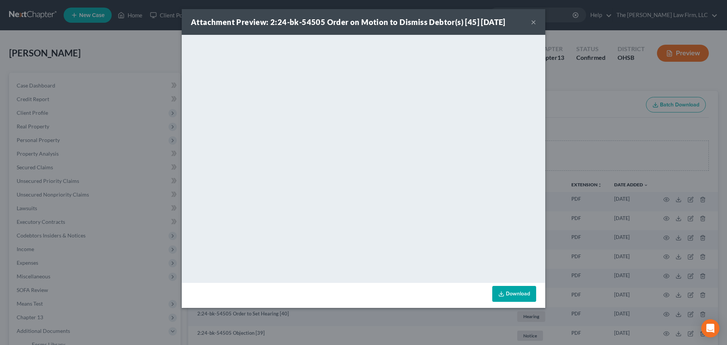
click at [531, 23] on button "×" at bounding box center [533, 21] width 5 height 9
